Goal: Check status: Check status

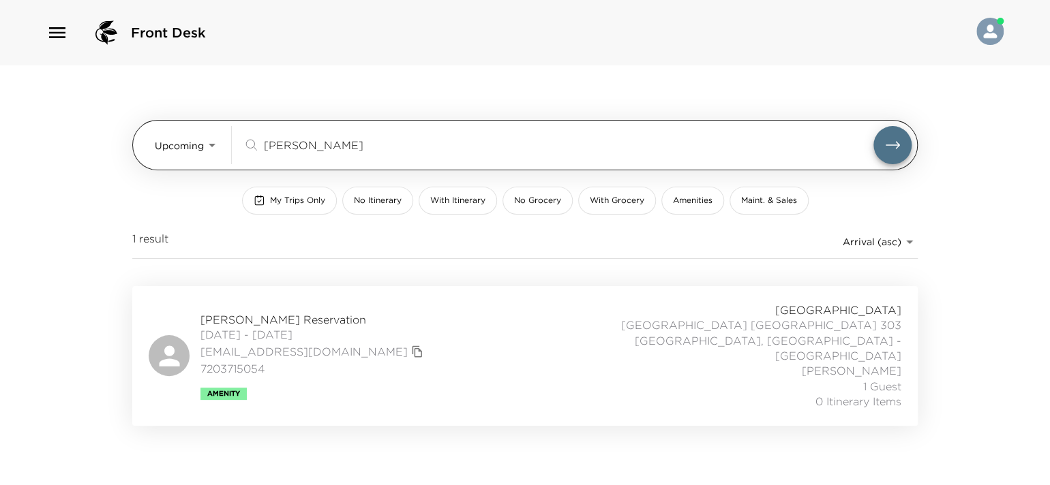
click at [245, 144] on div "reinmann ​" at bounding box center [558, 145] width 630 height 16
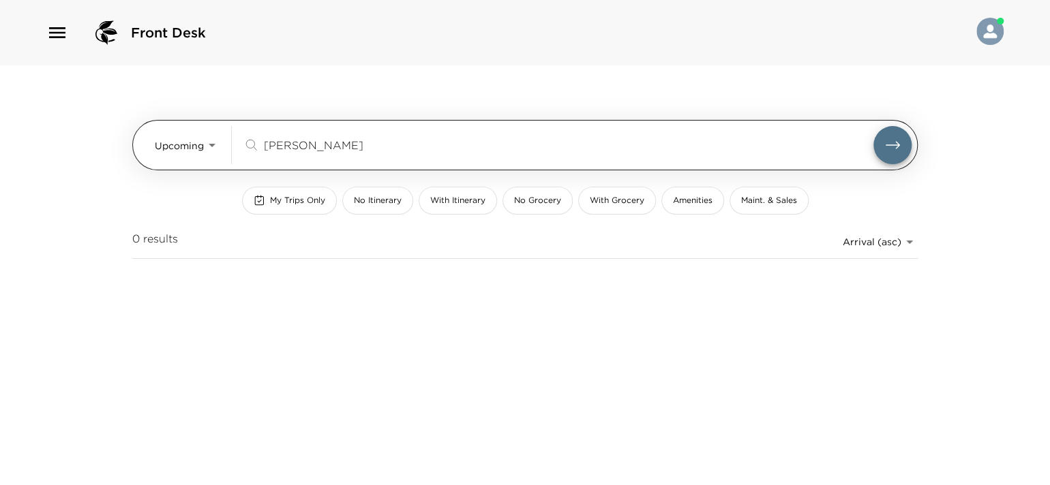
type input "larsen"
click at [873, 126] on button "submit" at bounding box center [892, 145] width 38 height 38
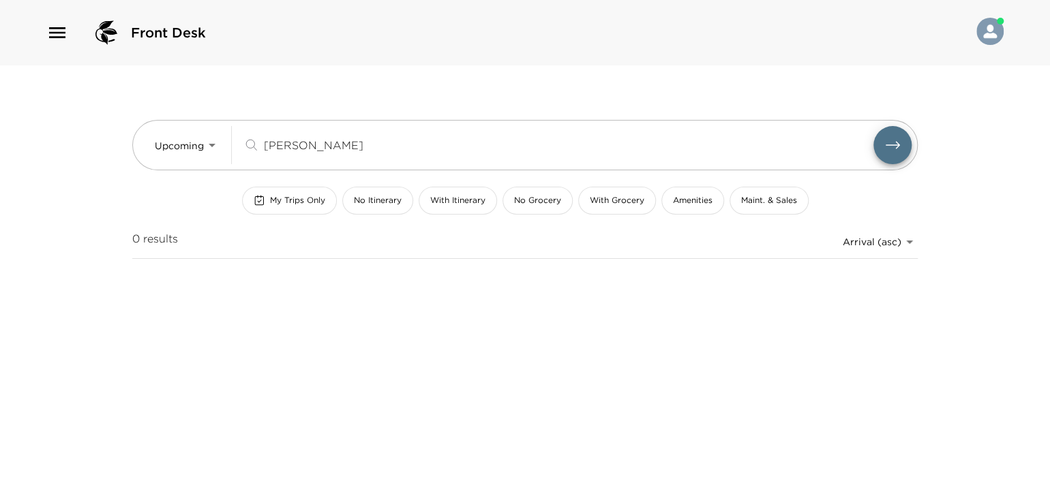
click at [306, 209] on button "My Trips Only" at bounding box center [289, 201] width 95 height 28
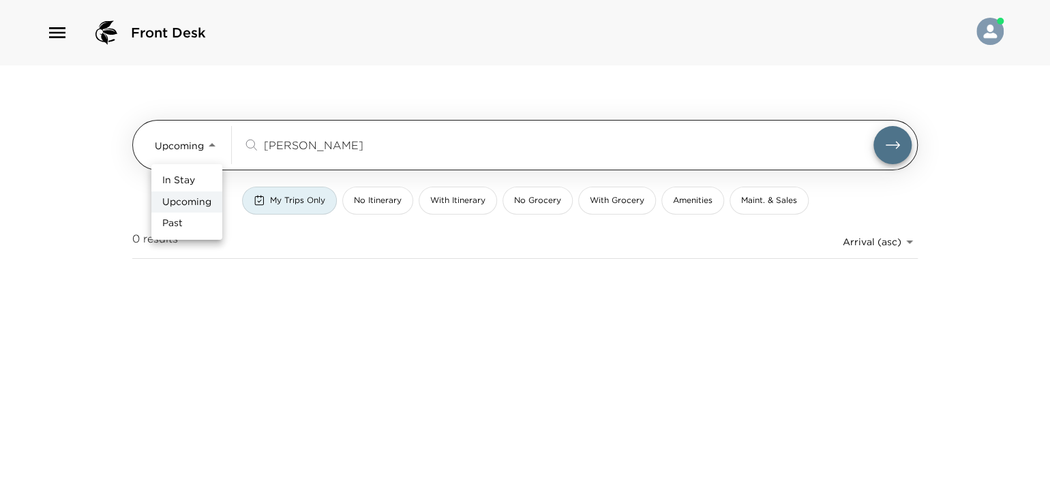
click at [204, 155] on body "Front Desk Upcoming Upcoming larsen ​ My Trips Only No Itinerary With Itinerary…" at bounding box center [525, 242] width 1050 height 485
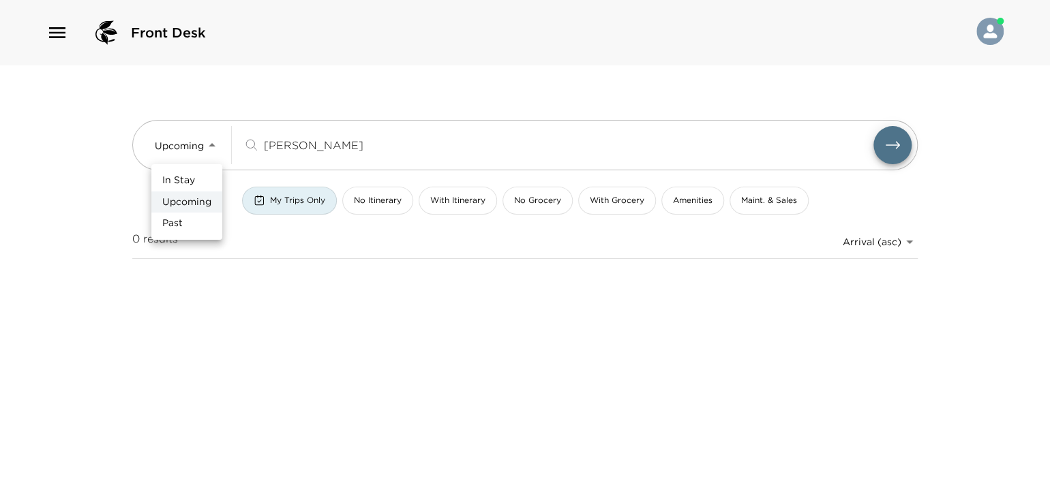
click at [196, 187] on li "In Stay" at bounding box center [186, 181] width 71 height 22
type input "In-Stay"
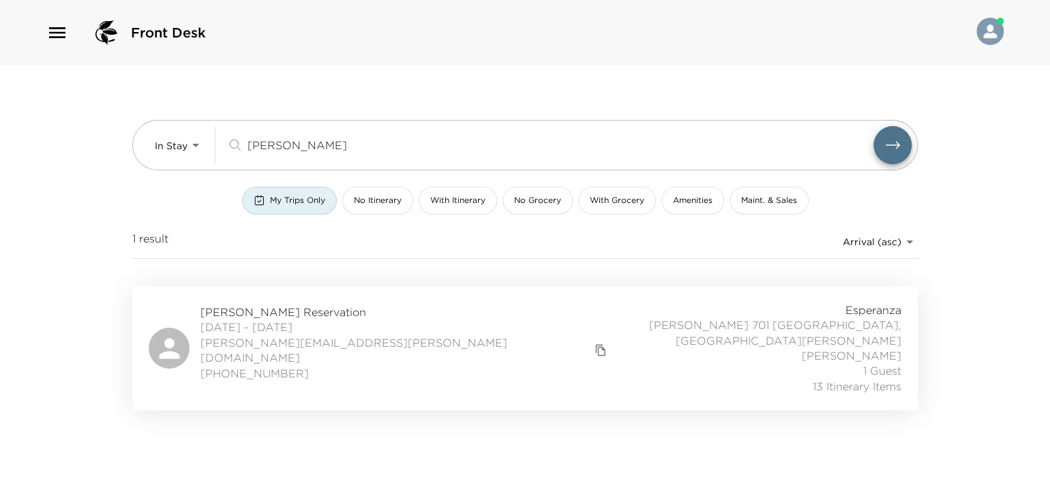
click at [431, 348] on div "Jonathan Larsen Reservation 09/28/2025 - 10/02/2025 larsen.jonathan@icloud.com …" at bounding box center [525, 348] width 752 height 91
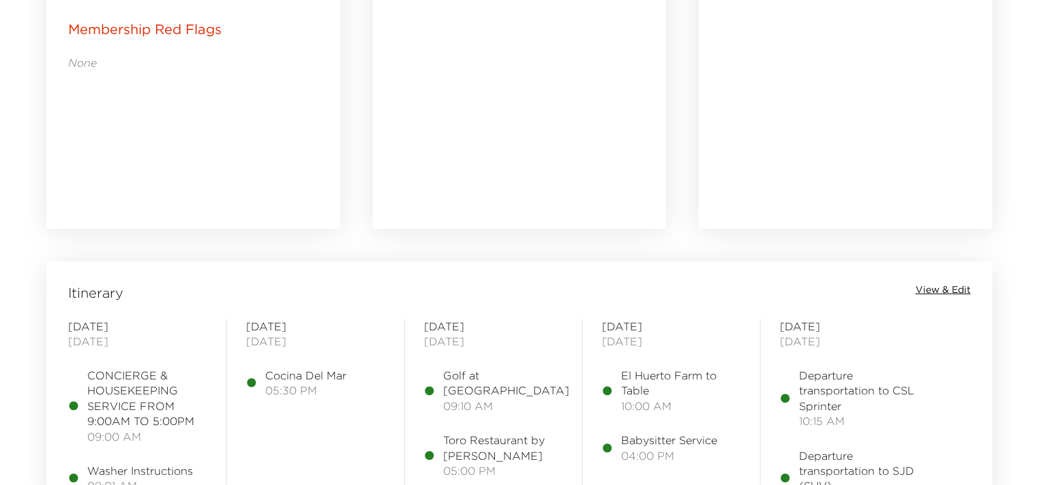
scroll to position [954, 0]
